Goal: Information Seeking & Learning: Learn about a topic

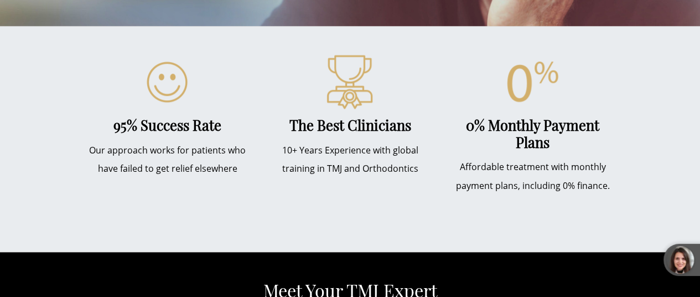
scroll to position [443, 0]
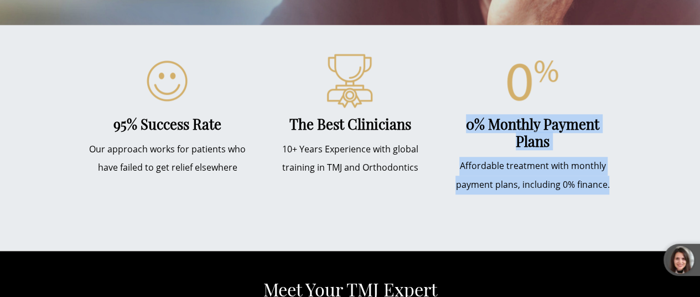
drag, startPoint x: 502, startPoint y: 122, endPoint x: 640, endPoint y: 164, distance: 144.6
click at [616, 164] on div "0% Monthly Payment Plans Affordable treatment with monthly payment plans, inclu…" at bounding box center [532, 137] width 166 height 169
click at [616, 164] on p "Affordable treatment with monthly payment plans, including 0% finance." at bounding box center [532, 175] width 166 height 37
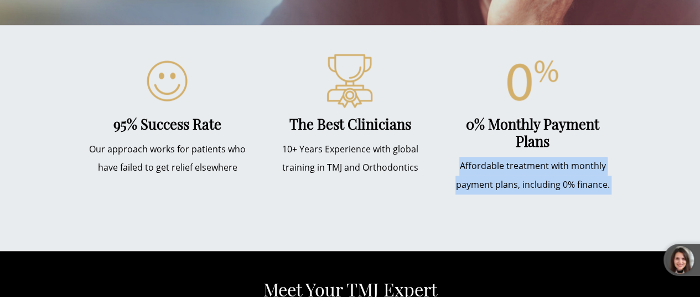
drag, startPoint x: 640, startPoint y: 164, endPoint x: 503, endPoint y: 152, distance: 137.8
click at [503, 157] on p "Affordable treatment with monthly payment plans, including 0% finance." at bounding box center [532, 175] width 166 height 37
drag, startPoint x: 489, startPoint y: 149, endPoint x: 628, endPoint y: 180, distance: 141.8
click at [616, 180] on div "0% Monthly Payment Plans Affordable treatment with monthly payment plans, inclu…" at bounding box center [532, 137] width 166 height 169
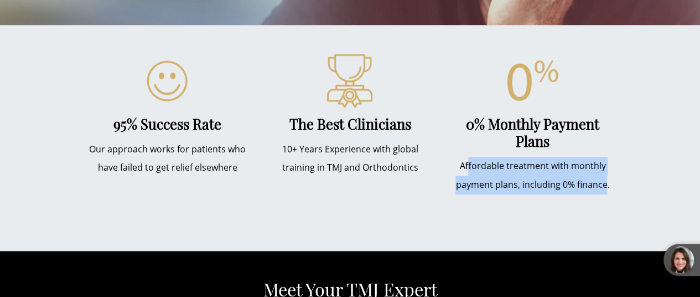
click at [616, 180] on div "0% Monthly Payment Plans Affordable treatment with monthly payment plans, inclu…" at bounding box center [532, 137] width 166 height 169
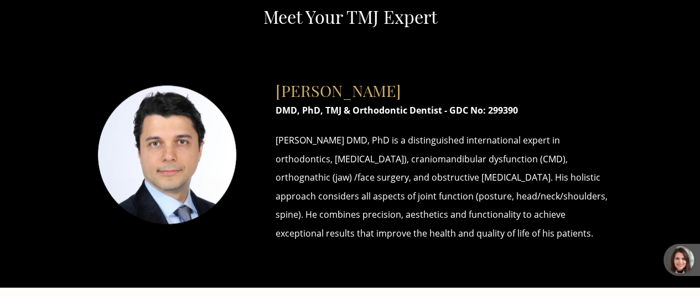
scroll to position [720, 0]
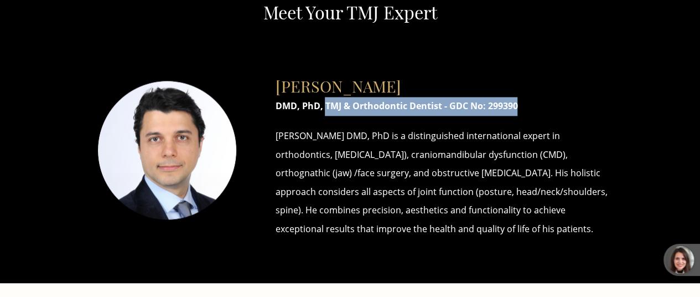
drag, startPoint x: 300, startPoint y: 106, endPoint x: 500, endPoint y: 106, distance: 199.8
click at [500, 106] on p "DMD, PhD, TMJ & Orthodontic Dentist - GDC No: 299390" at bounding box center [441, 106] width 332 height 19
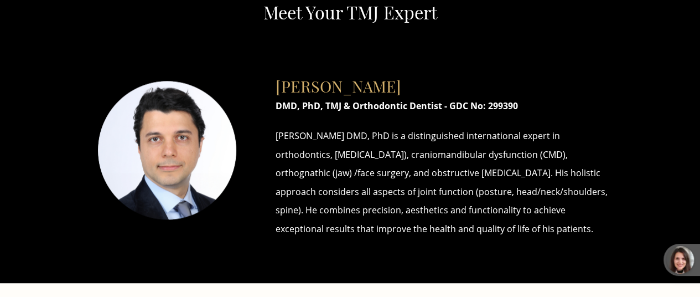
drag, startPoint x: 437, startPoint y: 191, endPoint x: 454, endPoint y: 220, distance: 33.7
click at [454, 220] on div "[PERSON_NAME] DMD, PhD, TMJ & Orthodontic Dentist - GDC No: 299390 [PERSON_NAME…" at bounding box center [441, 152] width 365 height 184
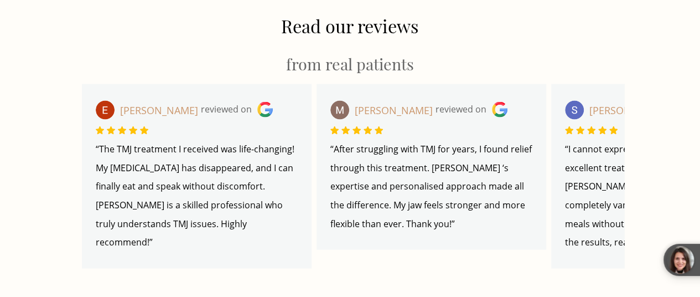
scroll to position [1052, 0]
